Goal: Communication & Community: Answer question/provide support

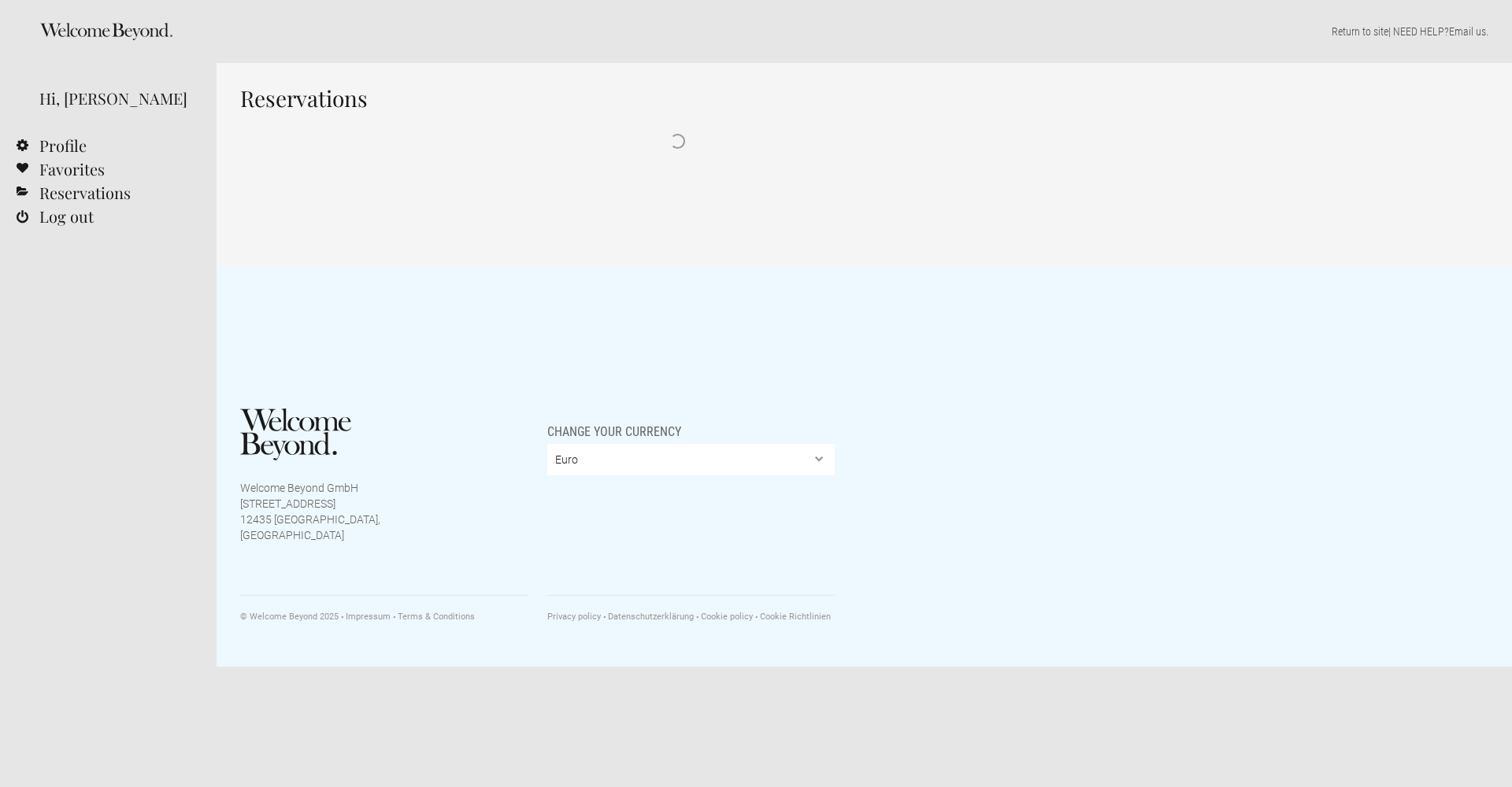
select select "EUR"
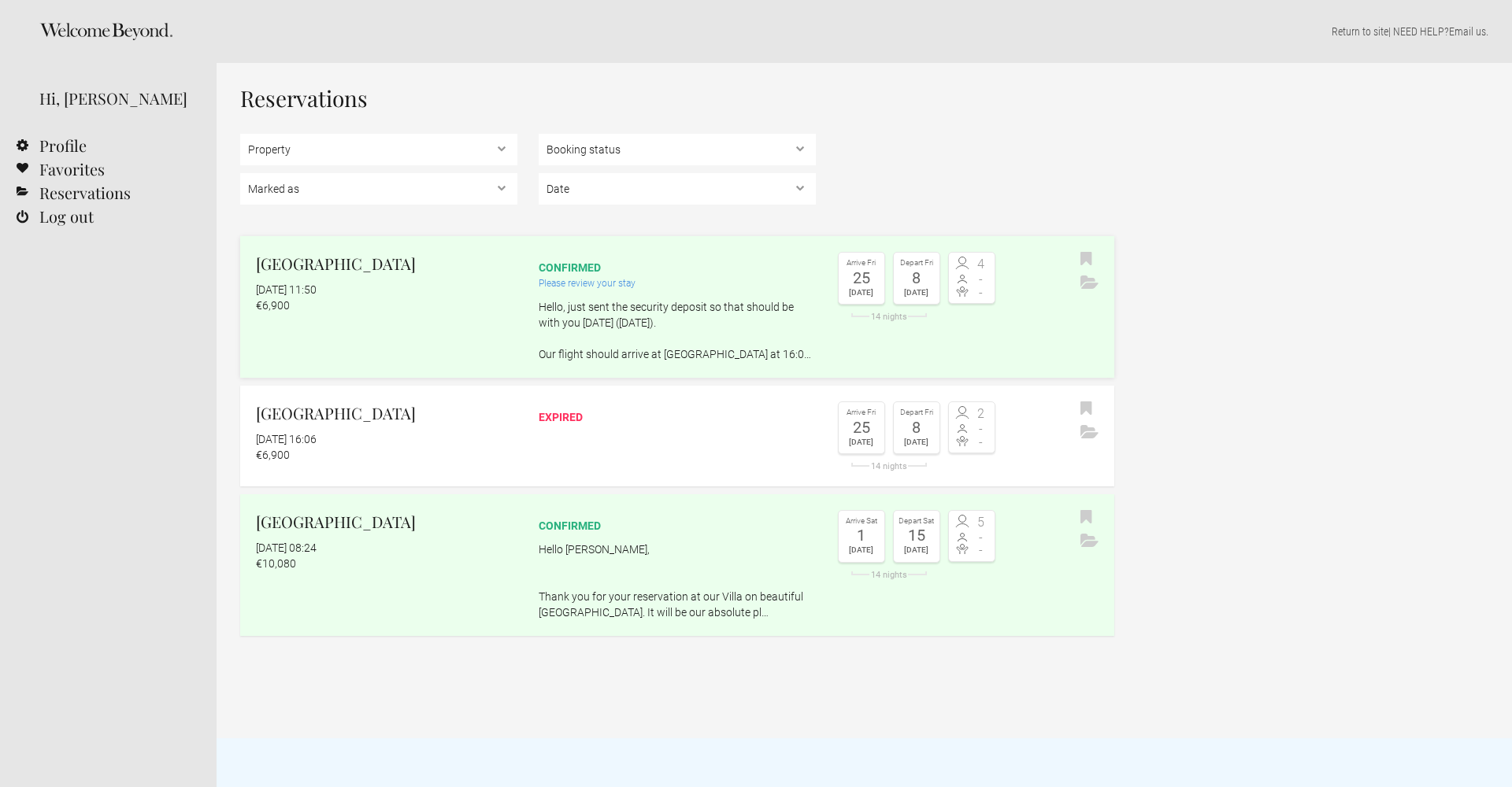
click at [799, 315] on p "Hello, just sent the security deposit so that should be with you tomorrow (Mond…" at bounding box center [677, 331] width 277 height 63
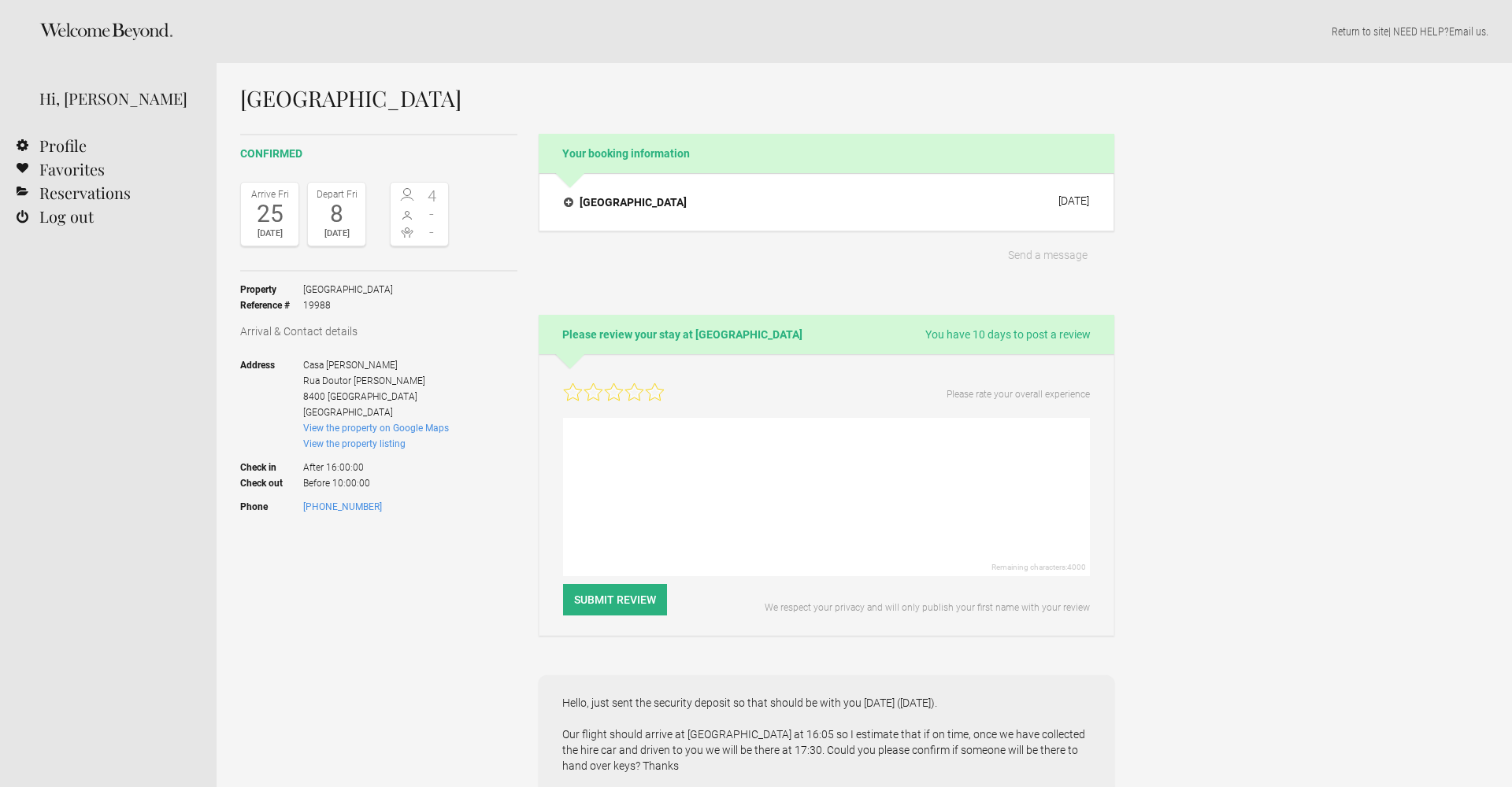
select select "EUR"
click at [575, 203] on h4 "[GEOGRAPHIC_DATA]" at bounding box center [625, 202] width 123 height 16
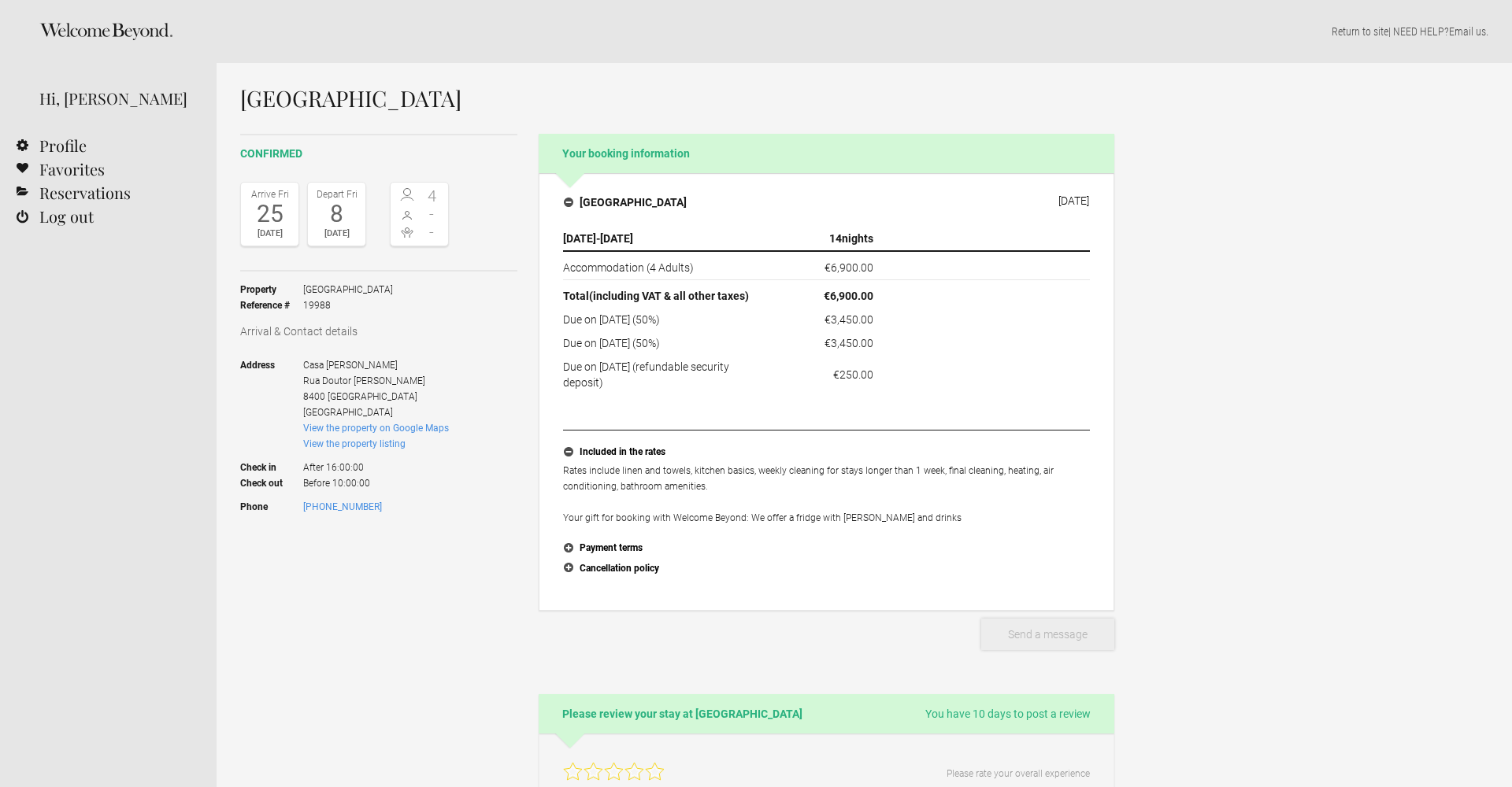
click at [1066, 627] on button "Send a message" at bounding box center [1047, 634] width 133 height 31
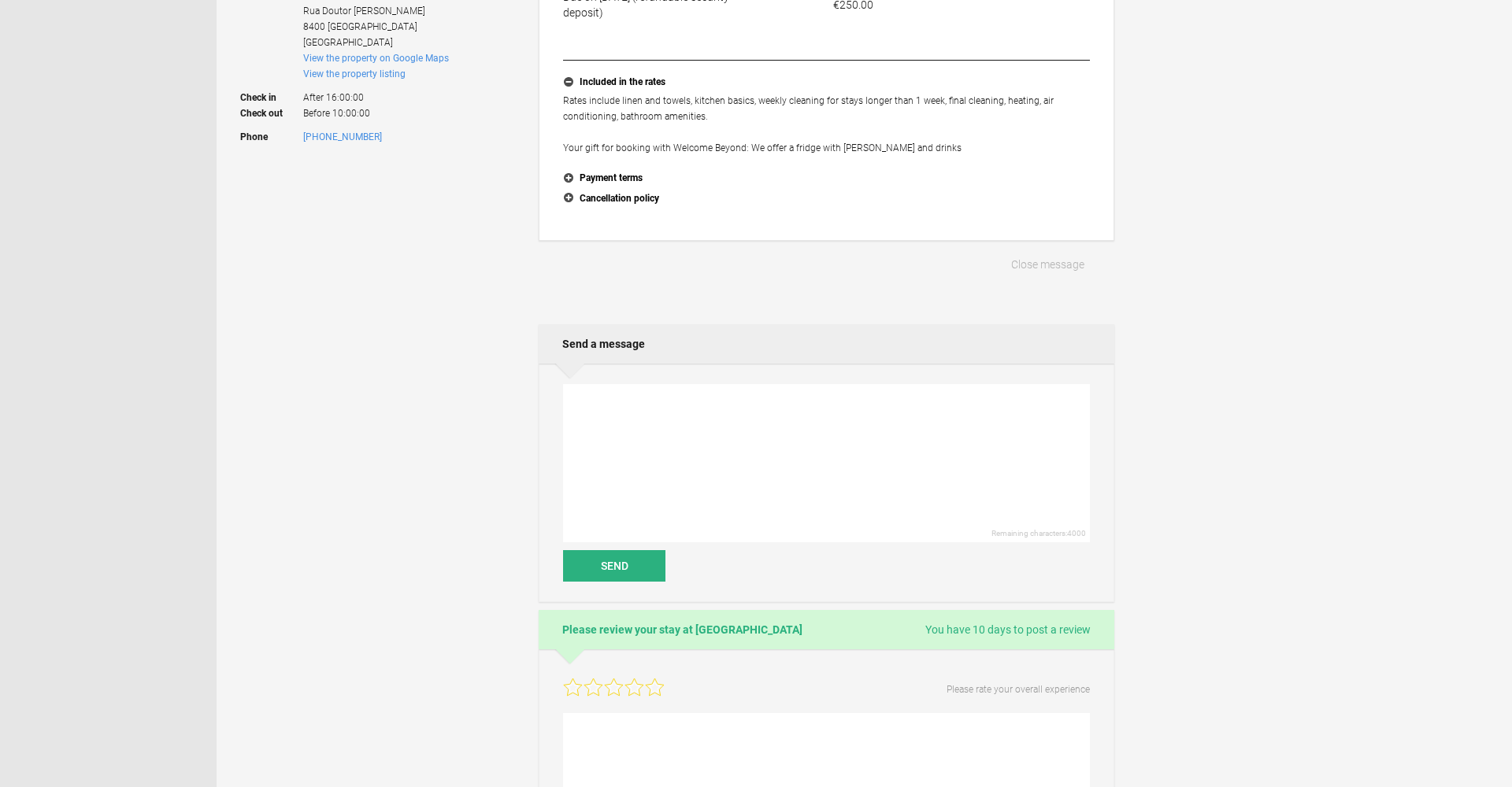
scroll to position [391, 0]
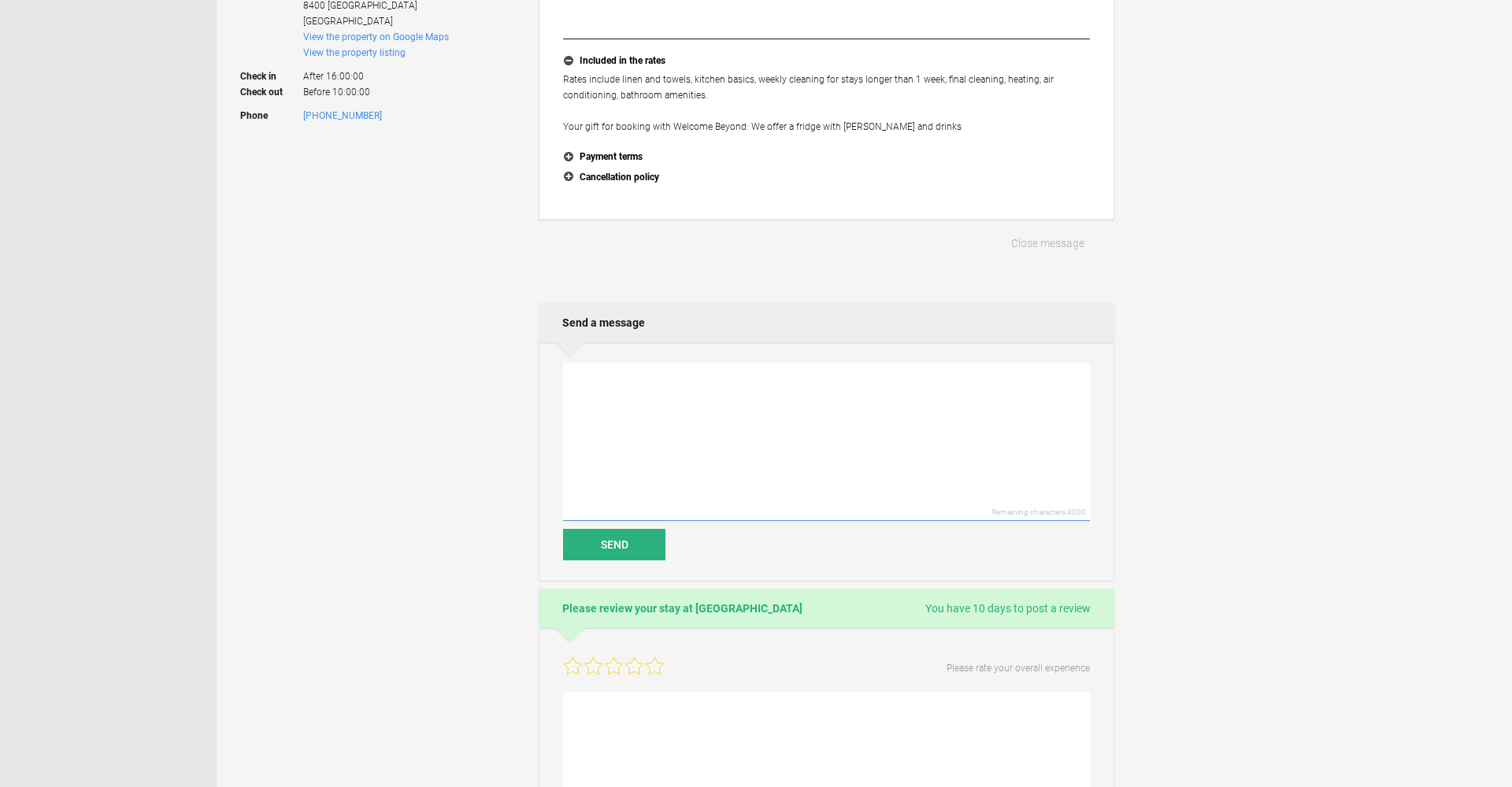
click at [572, 394] on textarea at bounding box center [826, 441] width 527 height 158
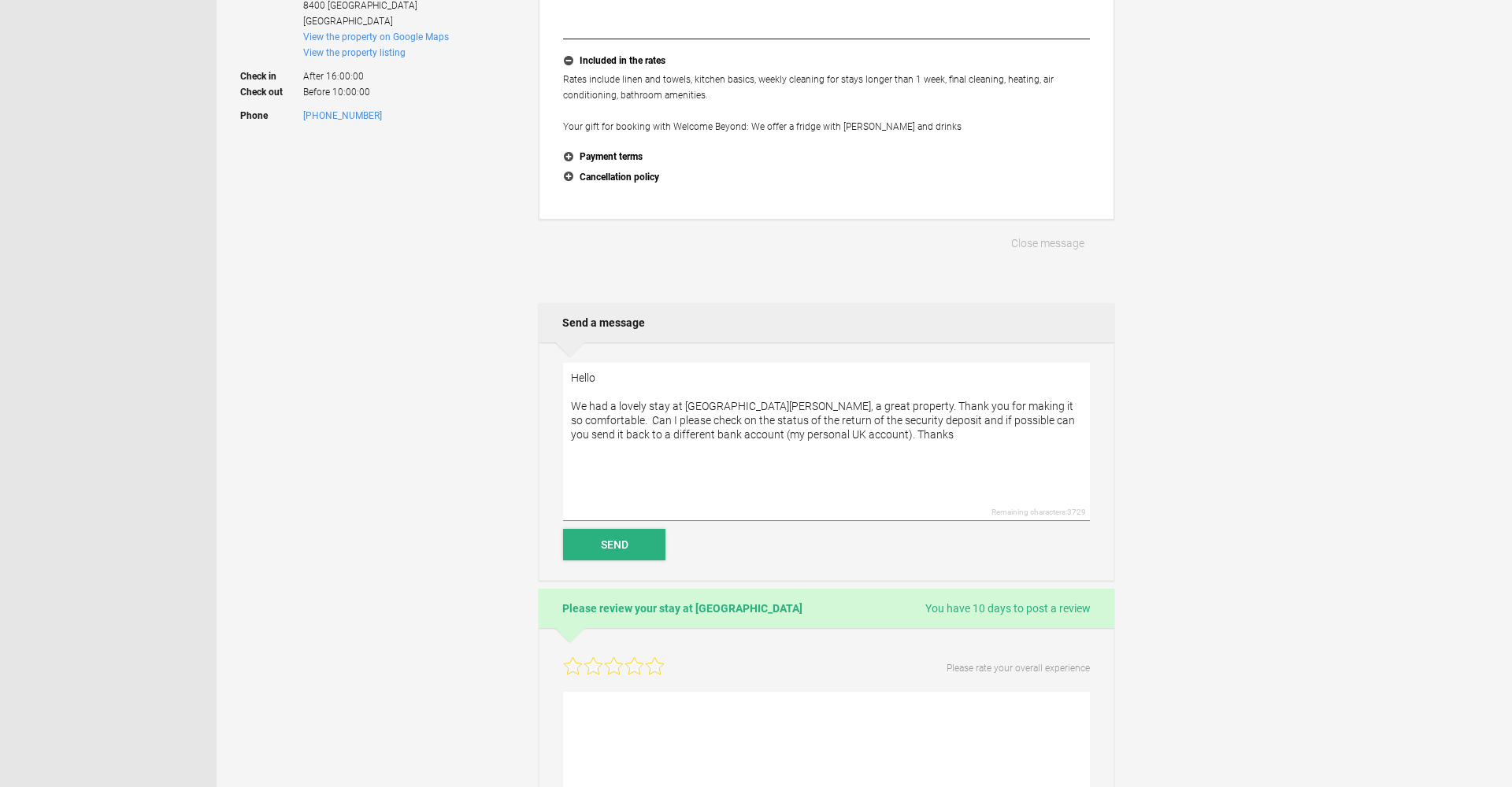
type textarea "Hello We had a lovely stay at Casa BonTon, a great property. Thank you for maki…"
click at [620, 549] on button "Send" at bounding box center [614, 544] width 102 height 31
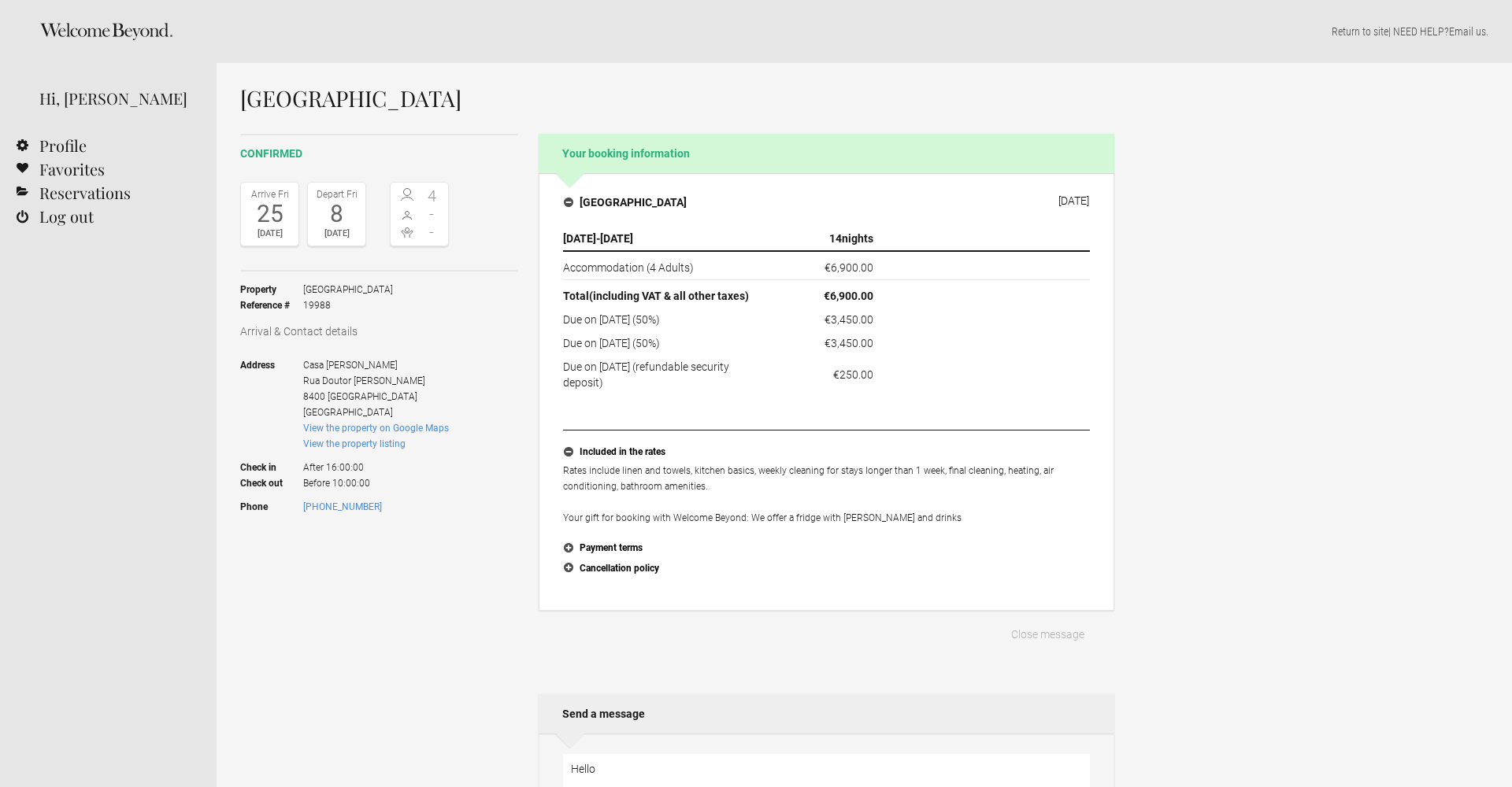
scroll to position [0, 0]
click at [53, 194] on link "Reservations" at bounding box center [108, 193] width 216 height 24
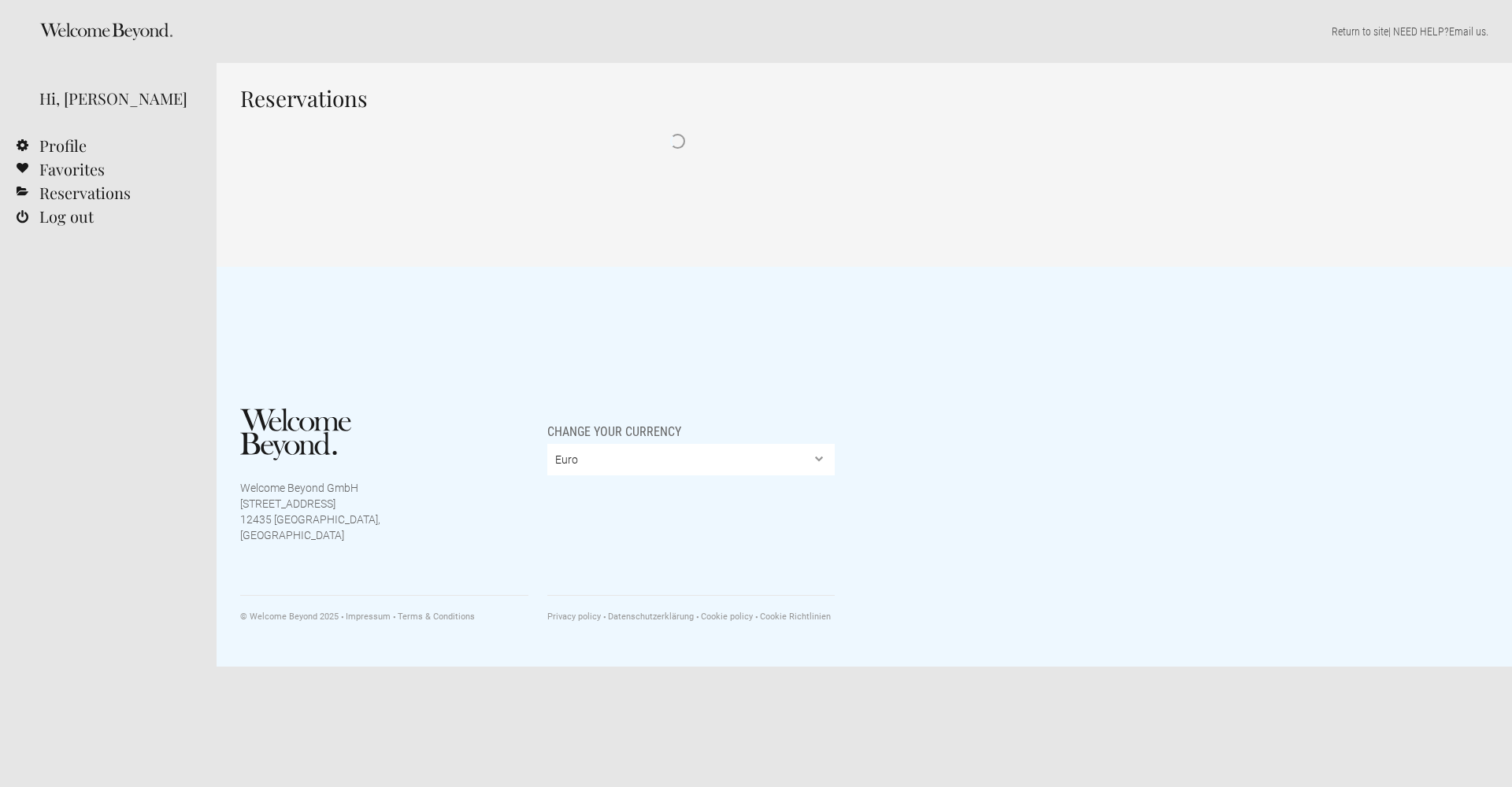
select select "EUR"
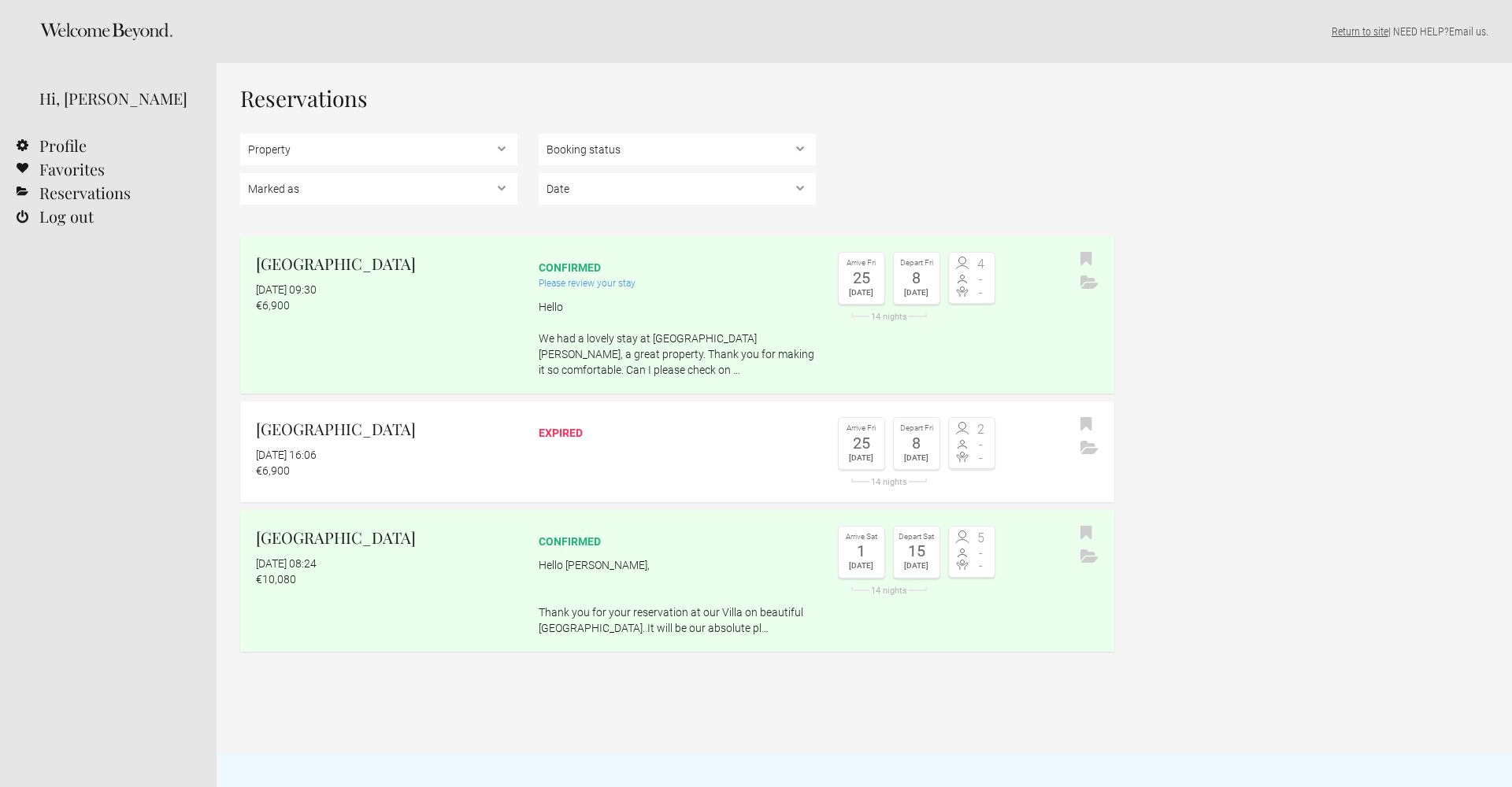
click at [1351, 26] on link "Return to site" at bounding box center [1360, 31] width 57 height 13
